Goal: Navigation & Orientation: Find specific page/section

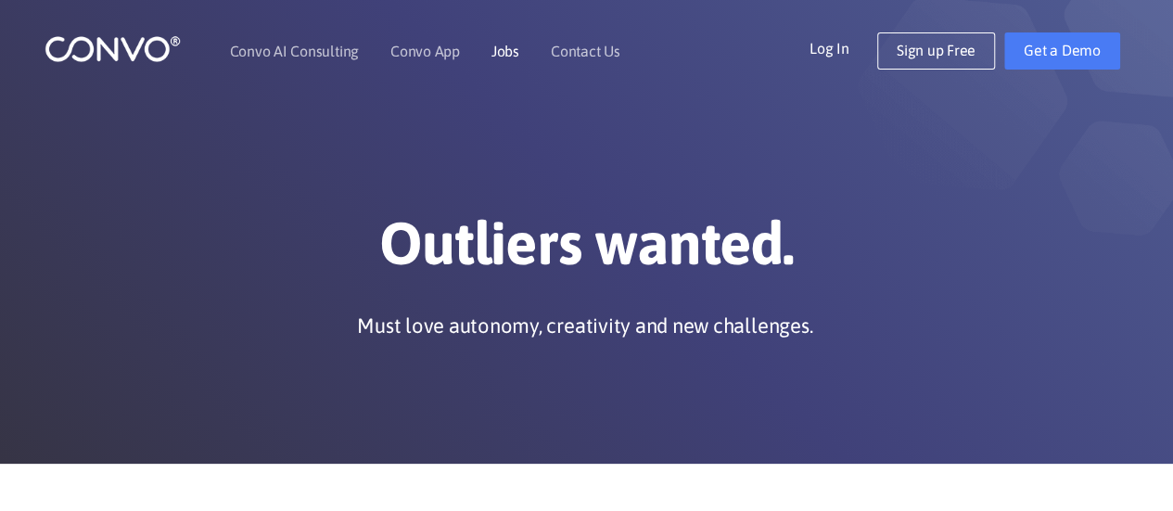
click at [505, 54] on link "Jobs" at bounding box center [506, 51] width 28 height 15
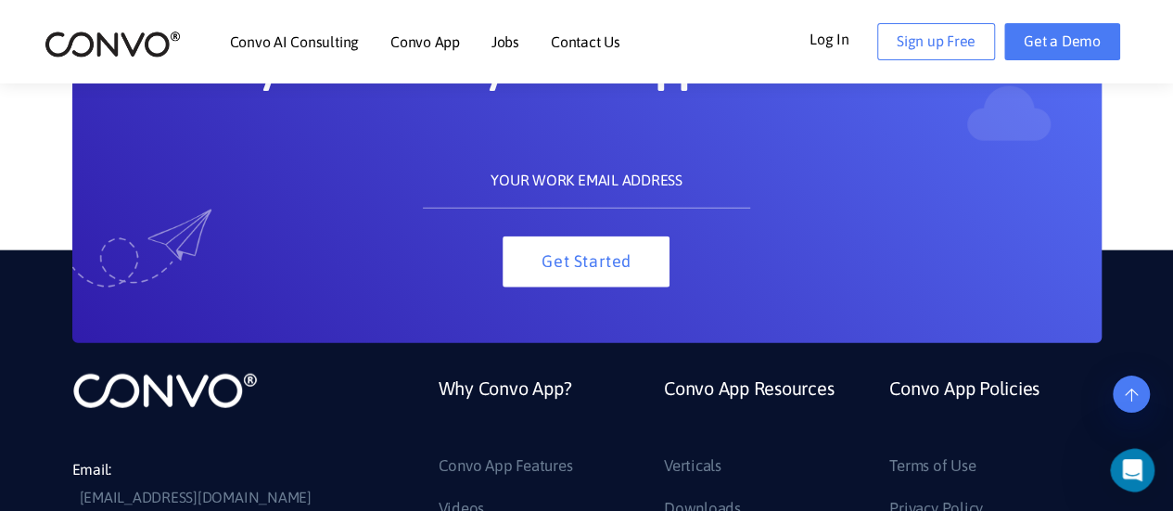
scroll to position [2223, 0]
